Goal: Navigation & Orientation: Find specific page/section

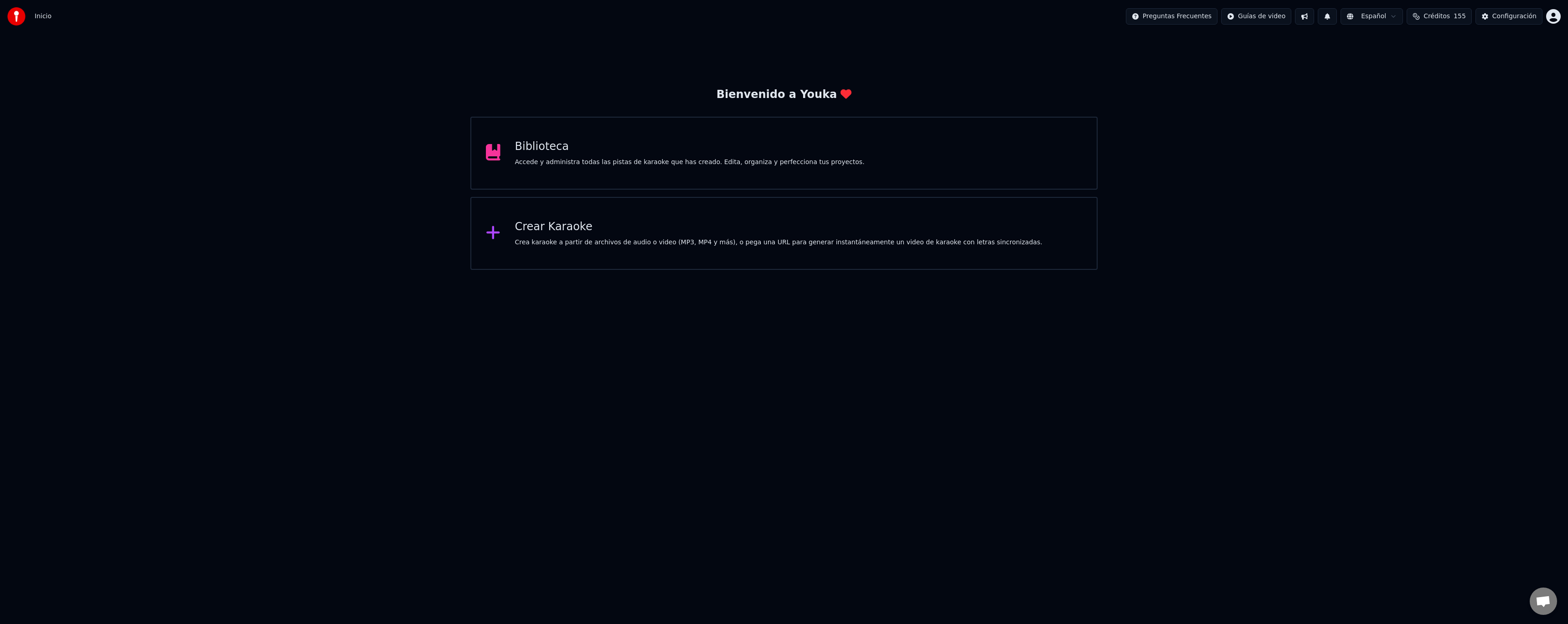
click at [1337, 19] on button at bounding box center [1327, 16] width 19 height 16
click at [1309, 17] on button at bounding box center [1304, 16] width 19 height 16
click at [1314, 13] on button at bounding box center [1304, 16] width 19 height 16
click at [1314, 21] on button at bounding box center [1304, 16] width 19 height 16
click at [1337, 16] on button at bounding box center [1327, 16] width 19 height 16
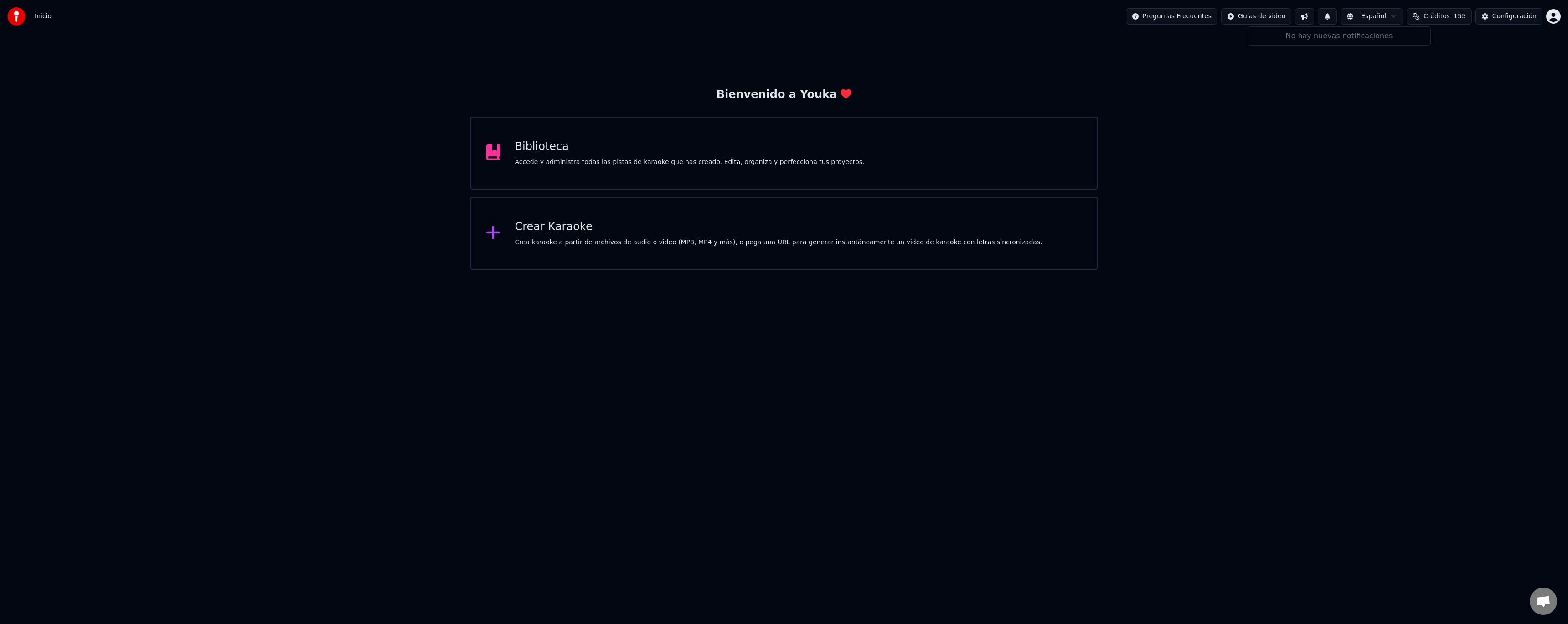
click at [1314, 20] on button at bounding box center [1304, 16] width 19 height 16
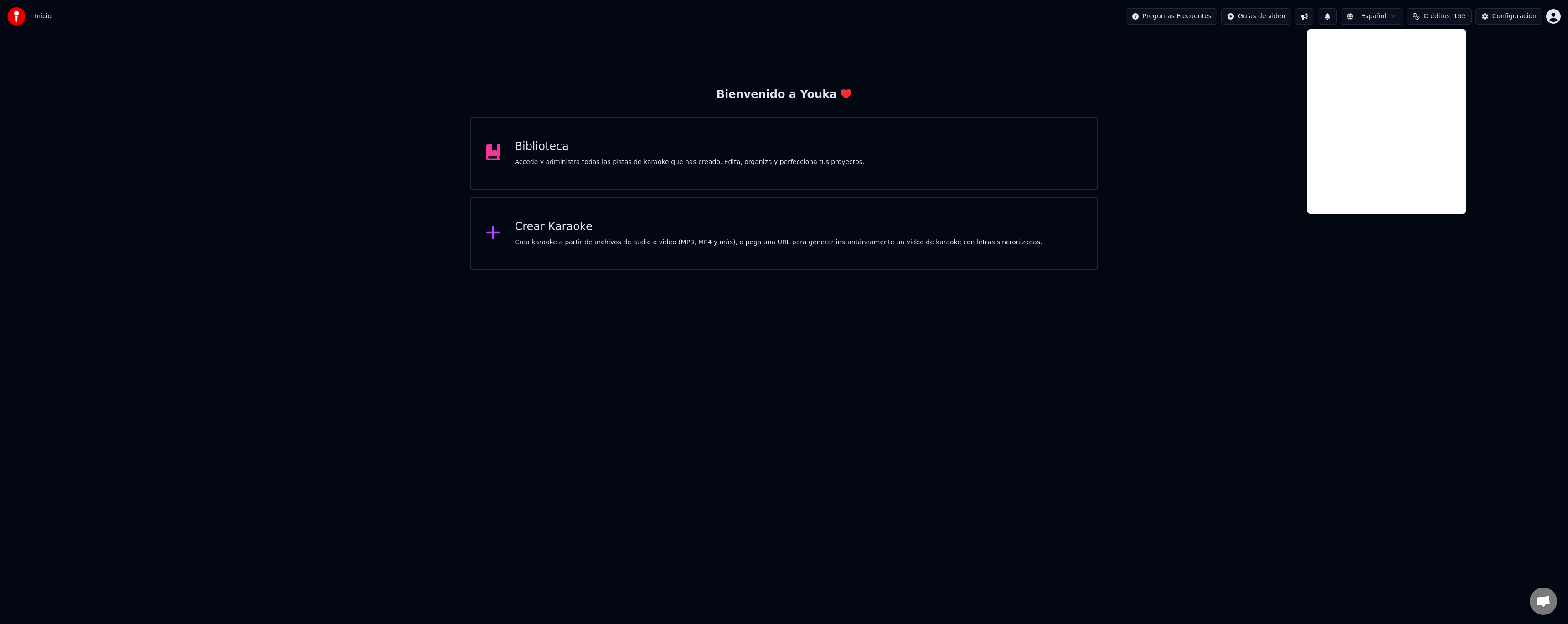
click at [1314, 21] on button at bounding box center [1304, 16] width 19 height 16
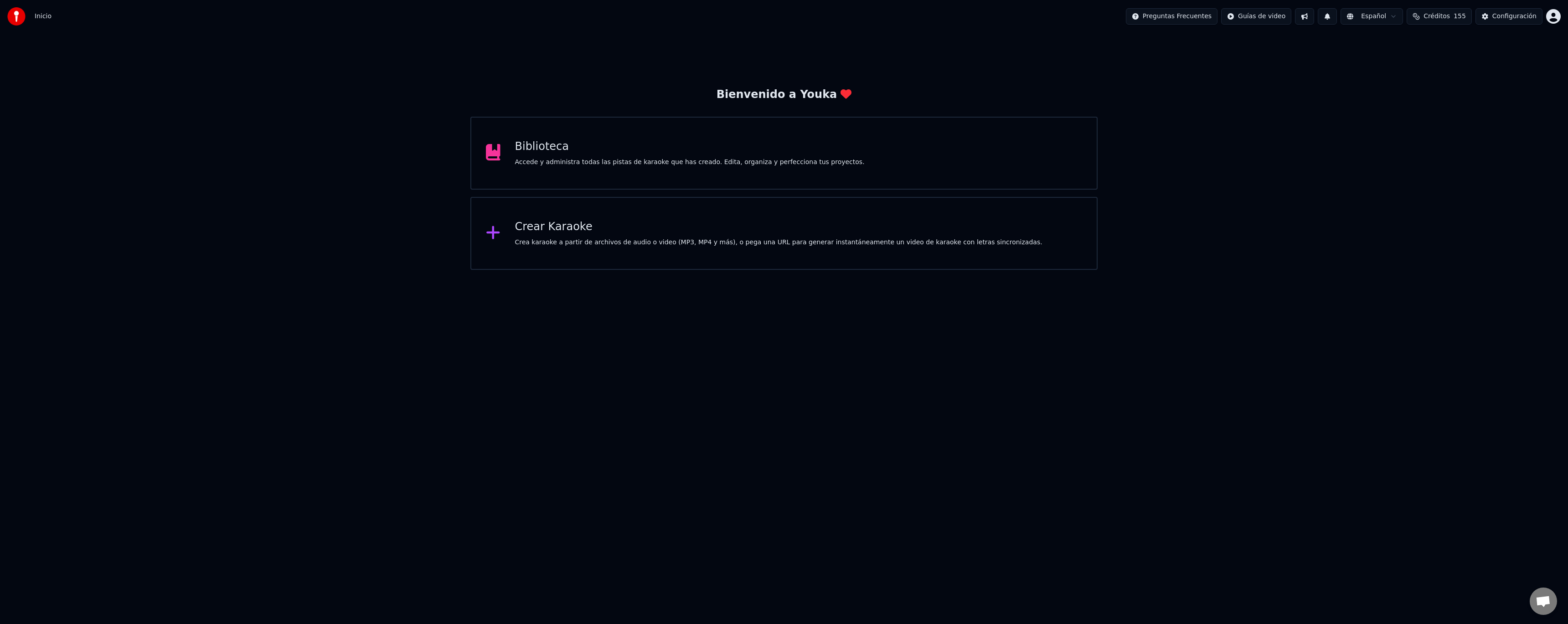
click at [1314, 20] on button at bounding box center [1304, 16] width 19 height 16
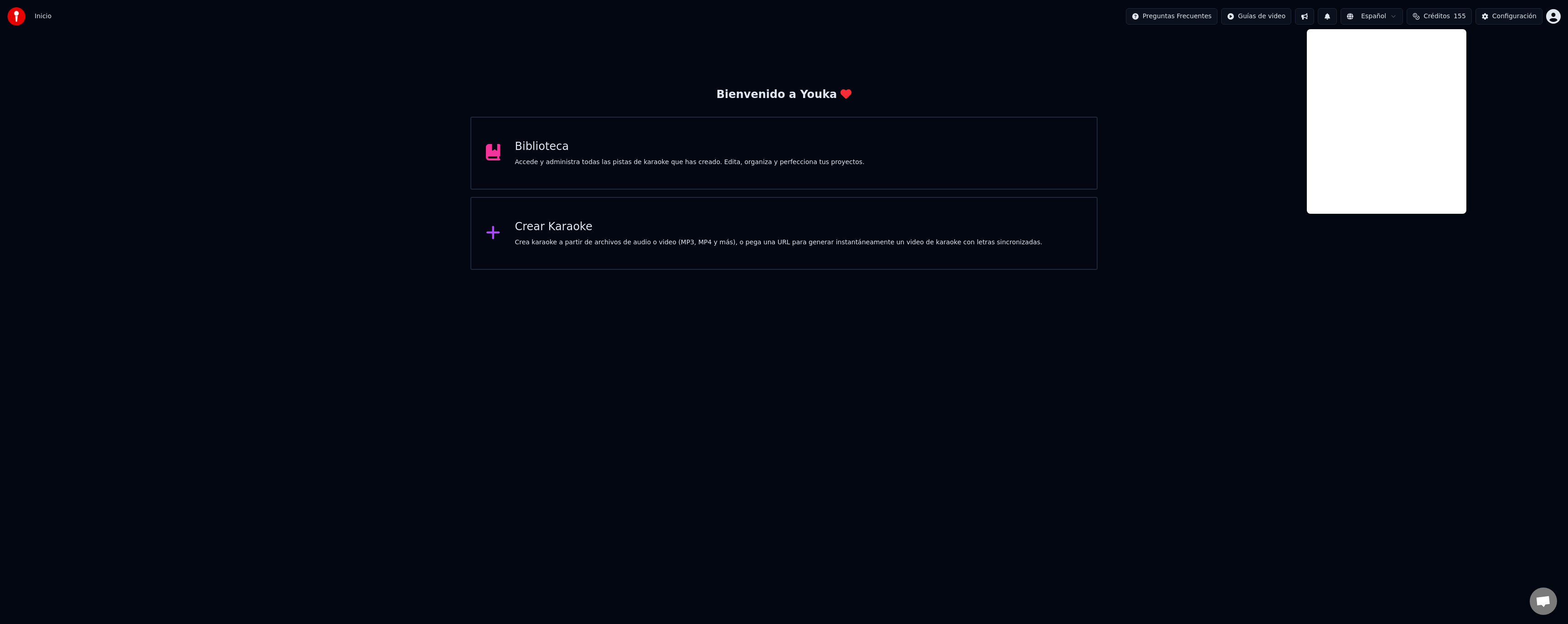
click at [1242, 212] on div "Bienvenido a Youka Biblioteca Accede y administra todas las pistas de karaoke q…" at bounding box center [784, 151] width 1568 height 237
